Goal: Information Seeking & Learning: Learn about a topic

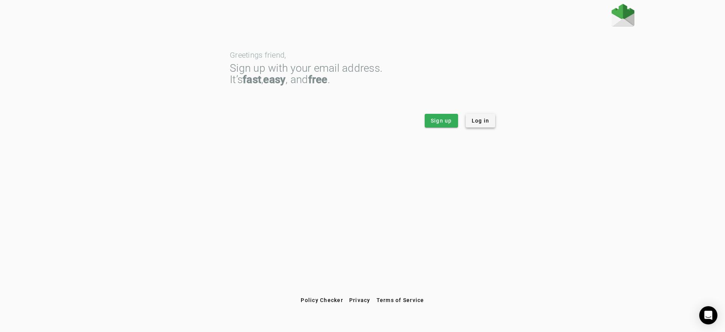
click at [489, 115] on span at bounding box center [481, 121] width 30 height 18
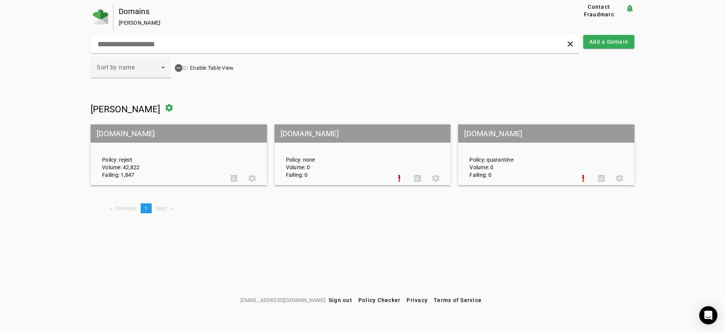
click at [130, 164] on div "Policy: reject Volume: 42,822 Failing: 1,847" at bounding box center [160, 154] width 129 height 47
click at [134, 162] on div "Policy: reject Volume: 42,822 Failing: 1,847" at bounding box center [160, 154] width 129 height 47
click at [236, 177] on span at bounding box center [234, 178] width 18 height 18
click at [421, 181] on span at bounding box center [418, 178] width 18 height 18
click at [602, 179] on span at bounding box center [602, 178] width 18 height 18
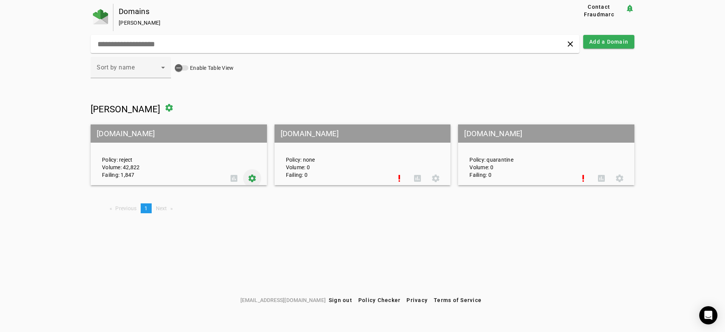
click at [255, 178] on span at bounding box center [252, 178] width 18 height 18
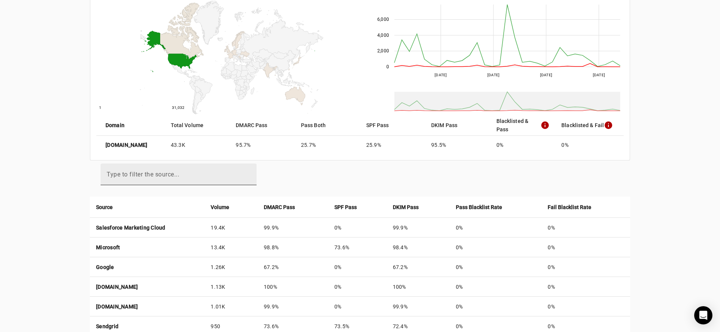
scroll to position [109, 0]
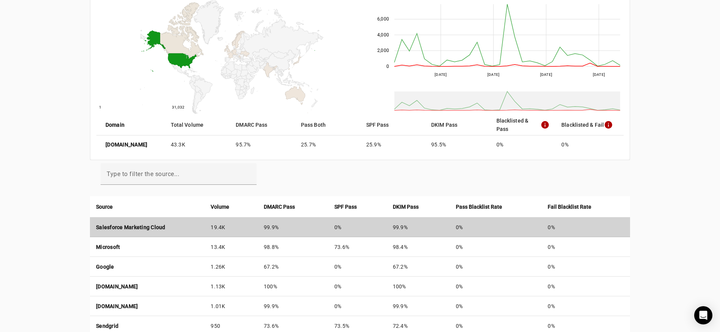
click at [148, 225] on strong "Salesforce Marketing Cloud" at bounding box center [130, 227] width 69 height 6
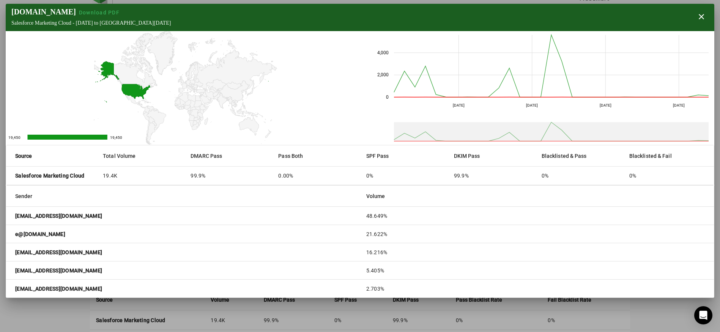
scroll to position [0, 0]
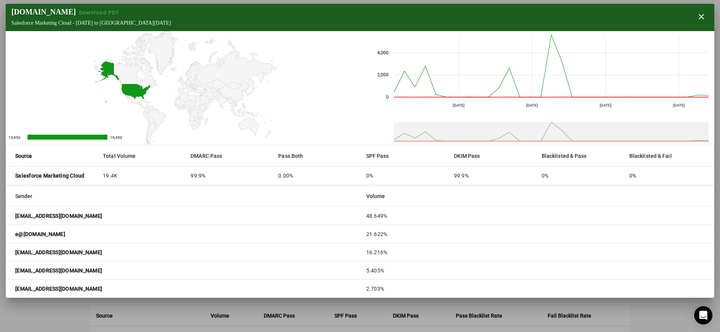
click at [160, 175] on mat-cell "19.4K" at bounding box center [141, 176] width 88 height 18
click at [64, 177] on strong "Salesforce Marketing Cloud" at bounding box center [49, 176] width 69 height 8
click at [697, 15] on span "button" at bounding box center [701, 17] width 18 height 18
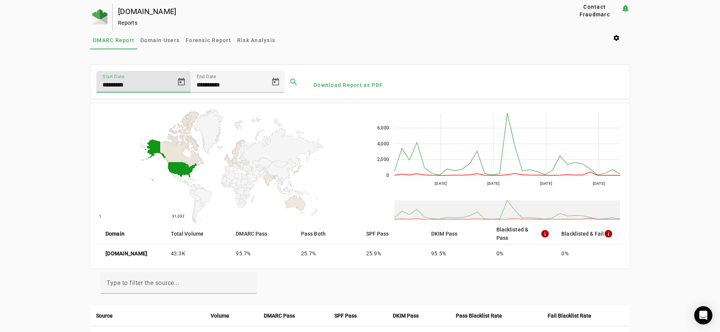
click at [145, 86] on input "*********" at bounding box center [136, 84] width 68 height 9
click at [177, 81] on span "Open calendar" at bounding box center [181, 82] width 18 height 18
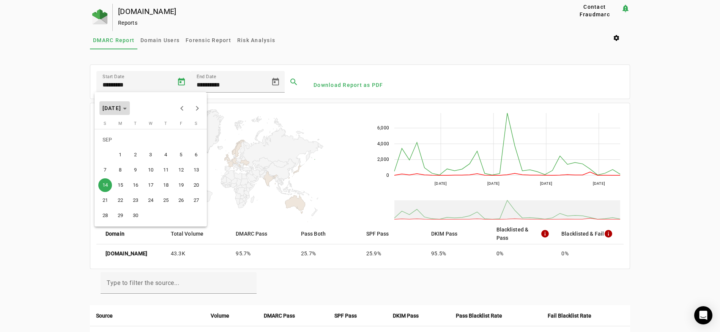
click at [119, 109] on span "SEP 2025" at bounding box center [111, 108] width 19 height 6
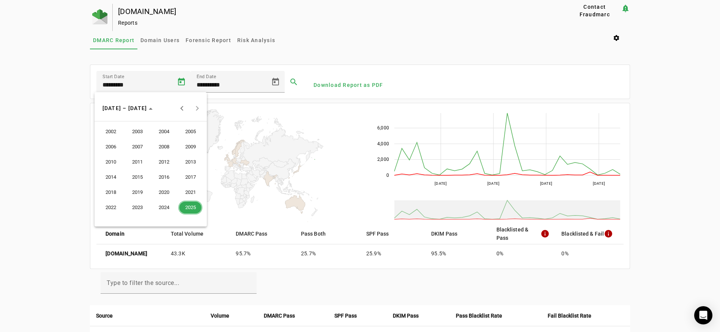
click at [189, 206] on span "2025" at bounding box center [190, 208] width 24 height 14
click at [140, 161] on span "JUN" at bounding box center [137, 162] width 24 height 14
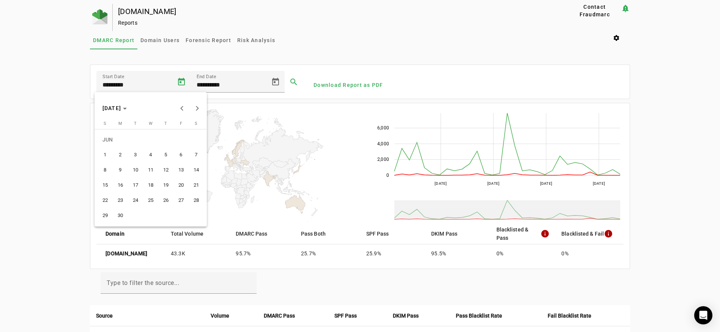
click at [294, 82] on div at bounding box center [360, 166] width 720 height 332
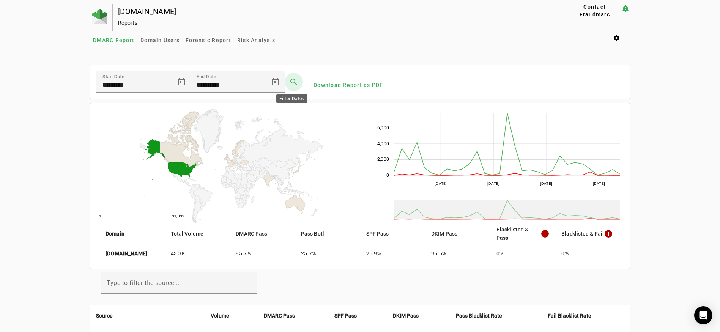
click at [290, 81] on span at bounding box center [294, 82] width 18 height 18
click at [291, 81] on span at bounding box center [294, 82] width 18 height 18
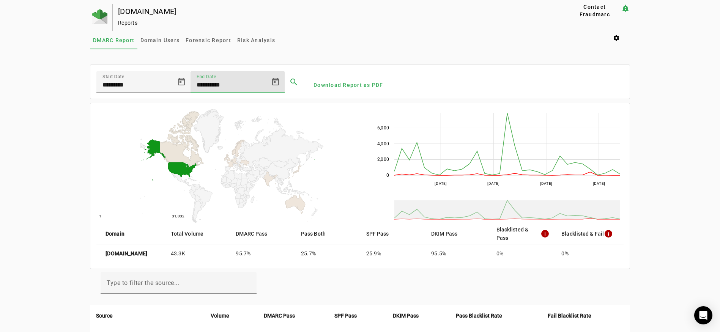
click at [217, 85] on input "**********" at bounding box center [231, 84] width 68 height 9
click at [135, 85] on input "*********" at bounding box center [136, 84] width 68 height 9
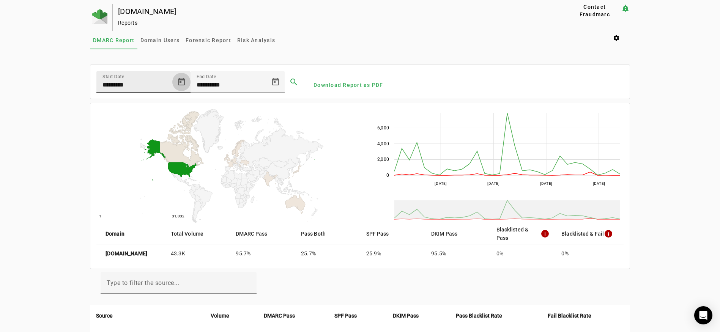
click at [185, 82] on span "Open calendar" at bounding box center [181, 82] width 18 height 18
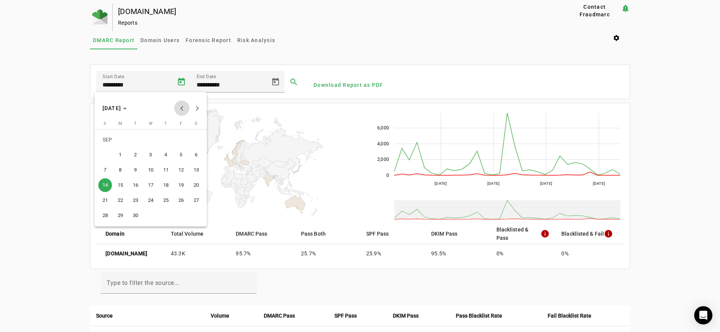
click at [180, 107] on button "Previous month" at bounding box center [181, 108] width 15 height 15
click at [118, 184] on span "14" at bounding box center [120, 185] width 14 height 14
type input "*********"
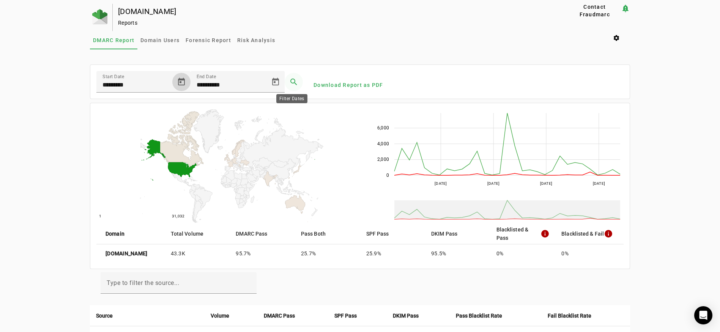
click at [292, 80] on span at bounding box center [294, 82] width 18 height 18
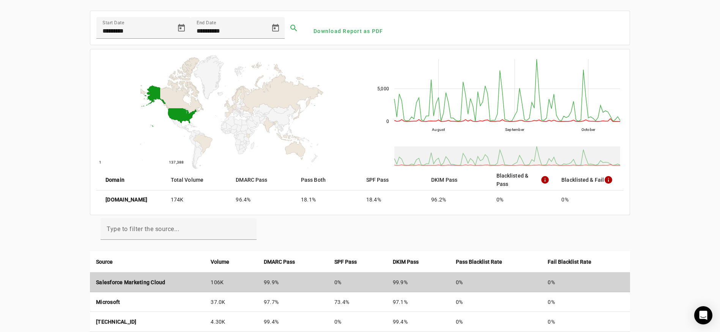
scroll to position [55, 0]
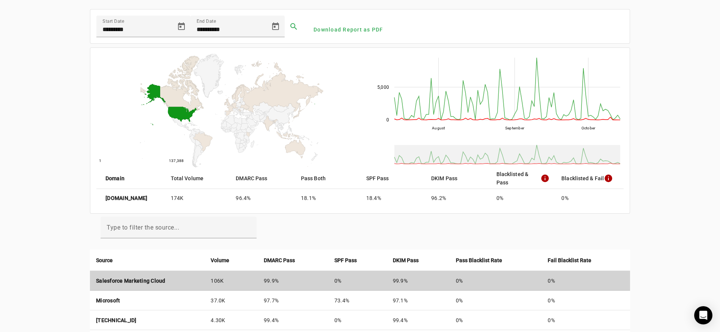
click at [150, 282] on strong "Salesforce Marketing Cloud" at bounding box center [130, 281] width 69 height 6
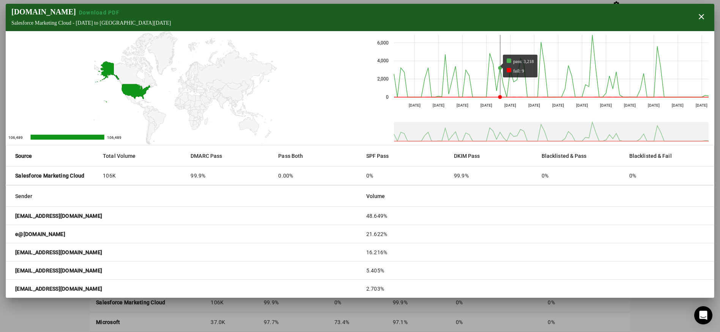
scroll to position [0, 0]
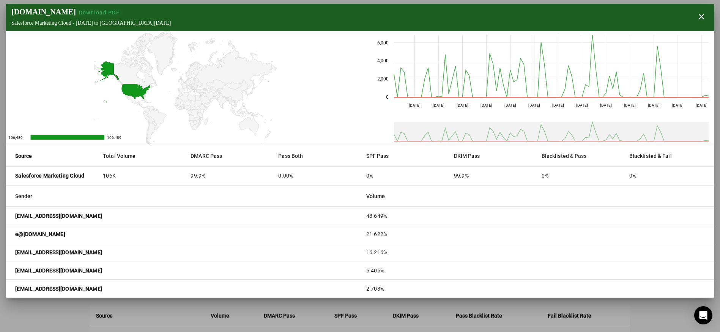
click at [79, 11] on span "Download PDF" at bounding box center [99, 12] width 41 height 6
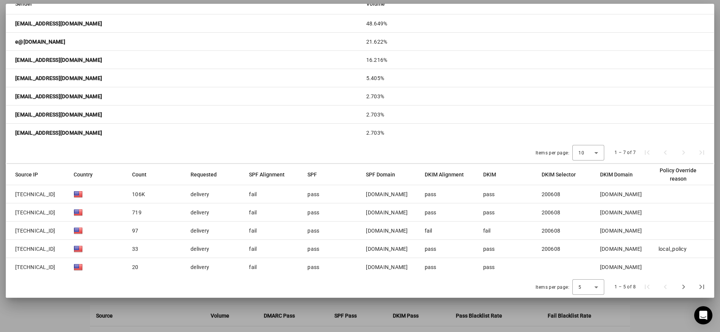
scroll to position [178, 0]
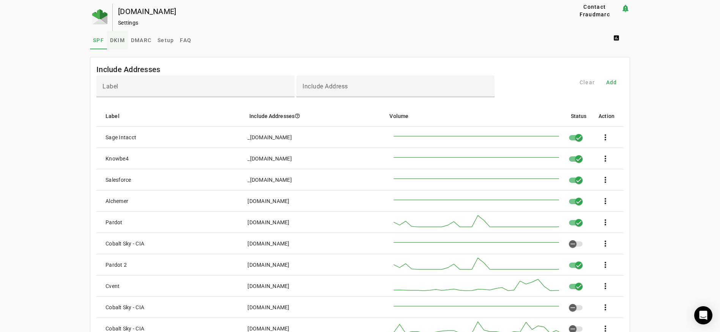
click at [119, 41] on span "DKIM" at bounding box center [117, 40] width 15 height 5
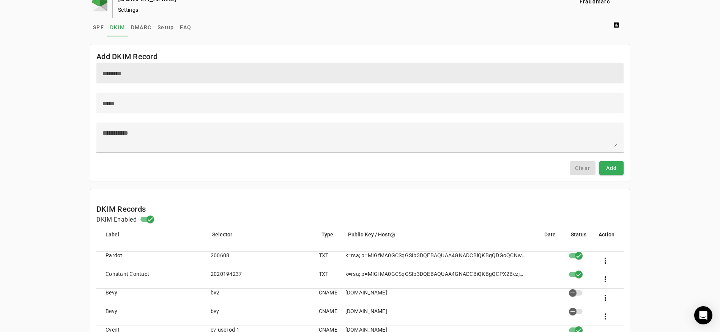
scroll to position [0, 0]
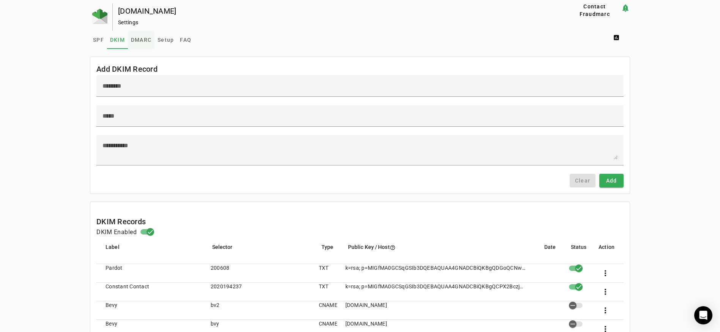
click at [142, 42] on span "DMARC" at bounding box center [141, 39] width 20 height 5
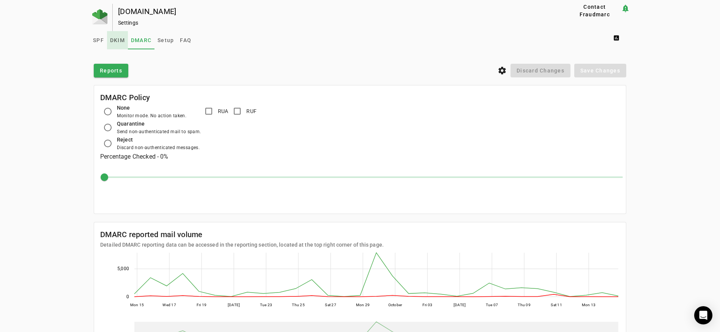
click at [116, 42] on span "DKIM" at bounding box center [117, 40] width 15 height 5
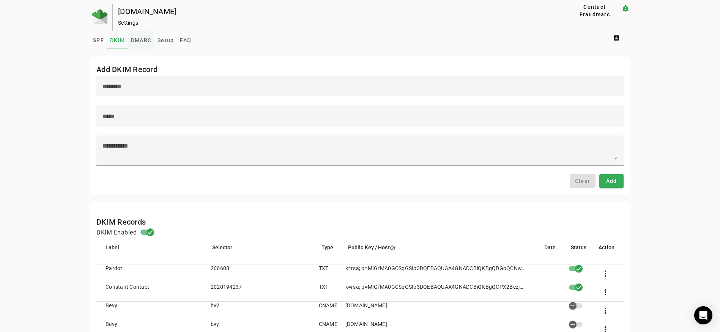
click at [141, 39] on span "DMARC" at bounding box center [141, 40] width 20 height 5
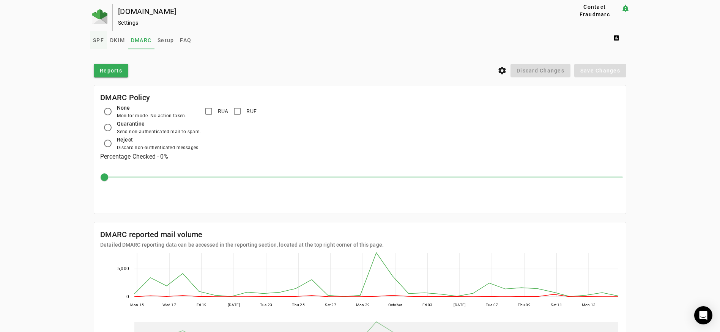
click at [99, 42] on span "SPF" at bounding box center [98, 40] width 11 height 5
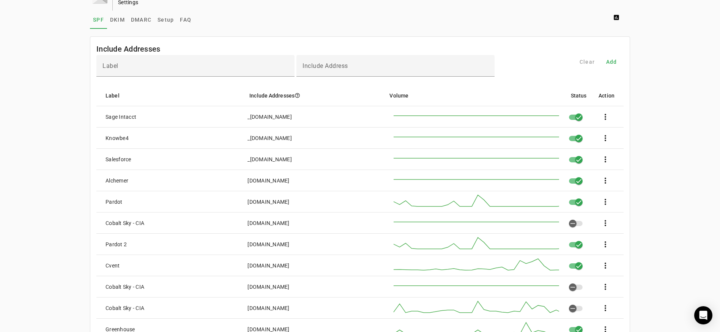
scroll to position [33, 0]
